Goal: Transaction & Acquisition: Obtain resource

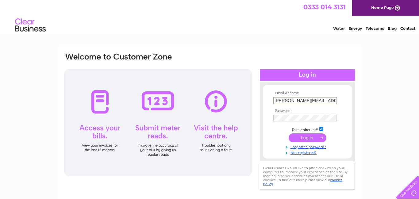
type input "karl@kmark.wanadoo.co.uk"
click at [288, 133] on input "submit" at bounding box center [307, 137] width 38 height 9
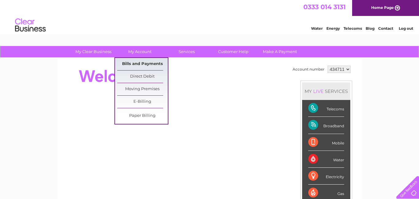
click at [144, 64] on link "Bills and Payments" at bounding box center [142, 64] width 51 height 12
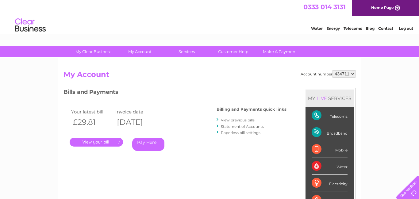
click at [243, 121] on link "View previous bills" at bounding box center [238, 120] width 34 height 5
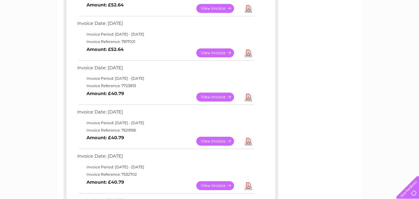
scroll to position [186, 0]
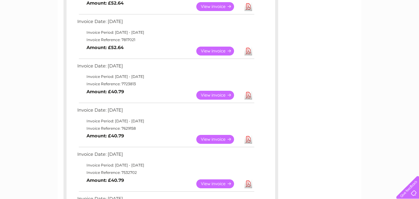
click at [229, 98] on link "View" at bounding box center [218, 95] width 45 height 9
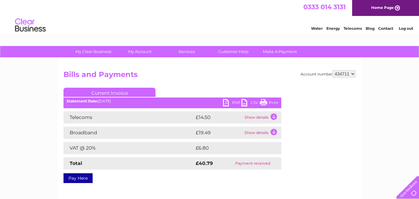
click at [238, 102] on link "PDF" at bounding box center [232, 103] width 18 height 9
click at [404, 29] on link "Log out" at bounding box center [405, 28] width 14 height 5
